Goal: Information Seeking & Learning: Learn about a topic

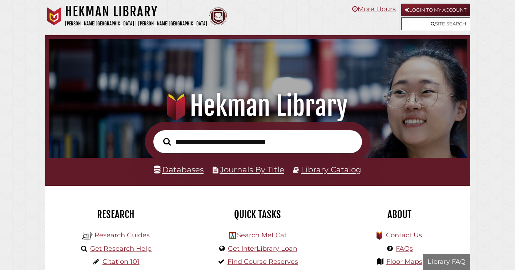
scroll to position [138, 414]
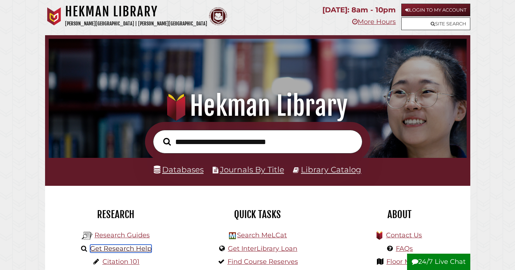
click at [121, 248] on link "Get Research Help" at bounding box center [120, 249] width 61 height 8
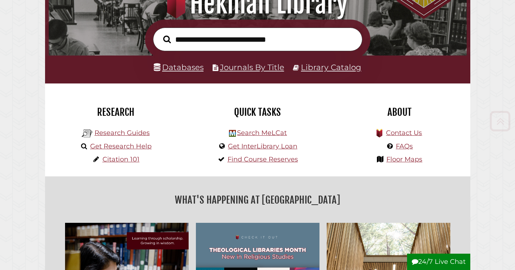
scroll to position [103, 0]
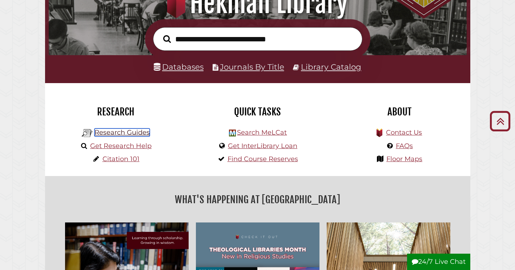
click at [122, 132] on link "Research Guides" at bounding box center [121, 133] width 55 height 8
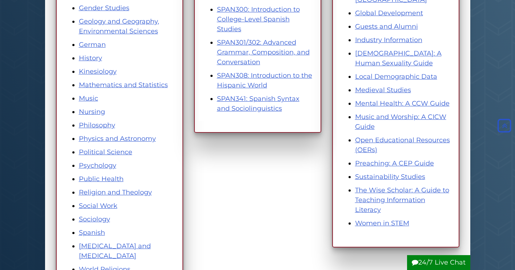
scroll to position [348, 0]
click at [100, 165] on link "Psychology" at bounding box center [97, 165] width 37 height 8
